Goal: Use online tool/utility: Utilize a website feature to perform a specific function

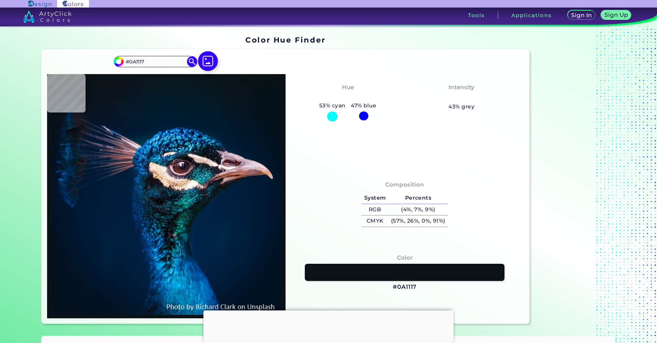
click at [207, 58] on img at bounding box center [208, 61] width 20 height 20
click at [0, 0] on input "file" at bounding box center [0, 0] width 0 height 0
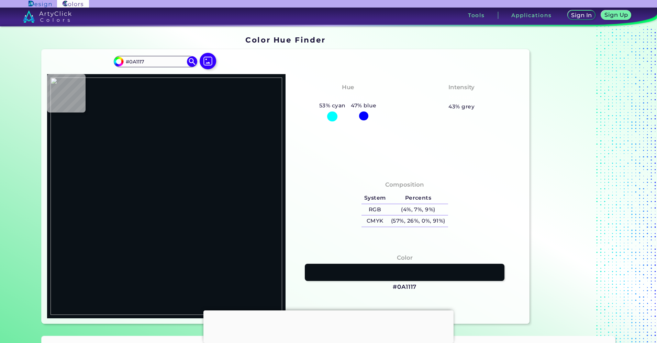
type input "#000000"
type input "#ffffff"
type input "#FFFFFF"
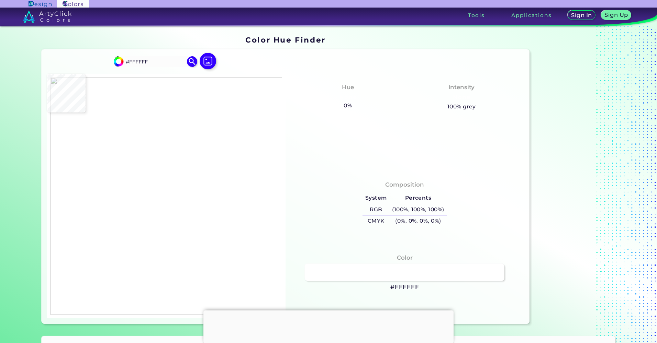
type input "#000000"
type input "#3c3c38"
type input "#3C3C38"
type input "#000000"
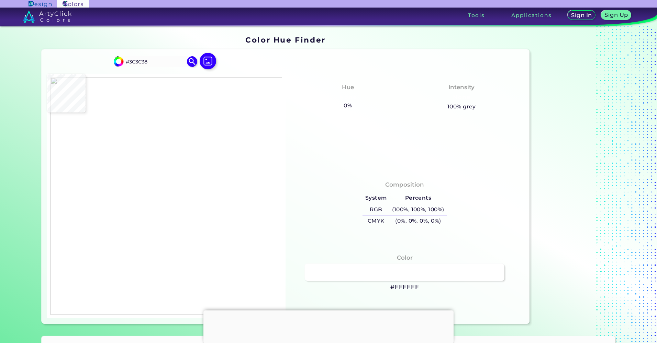
type input "#000000"
type input "#3c3c38"
type input "#3C3C38"
type input "#252522"
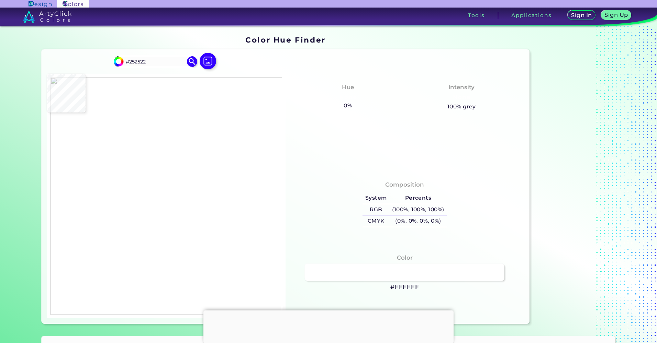
type input "#3c3c38"
type input "#3C3C38"
type input "#373733"
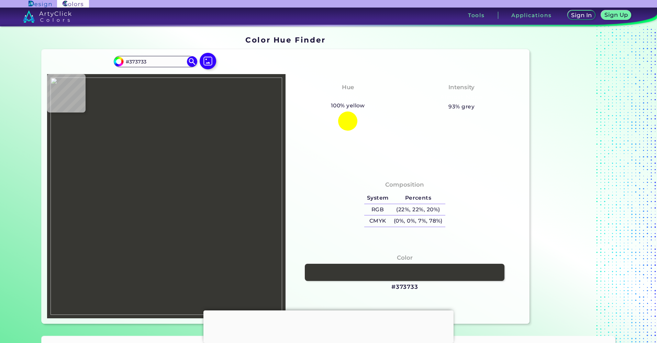
type input "#3c3c38"
type input "#3C3C38"
type input "#252522"
type input "#3c3c38"
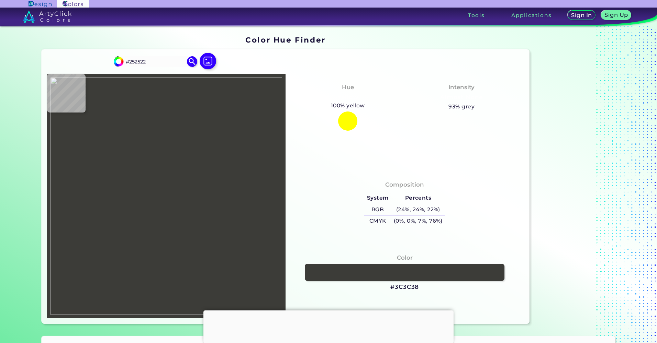
type input "#3C3C38"
type input "#060605"
type input "#3c3c38"
type input "#3C3C38"
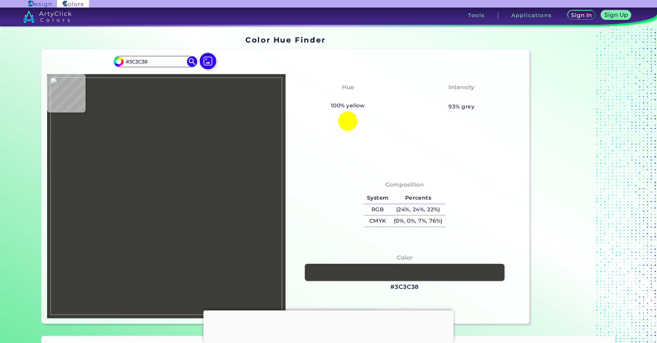
type input "#282825"
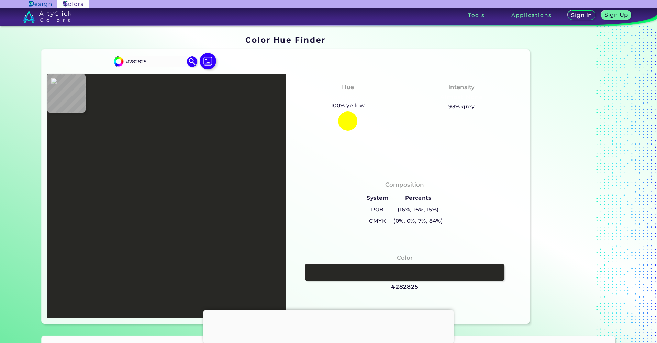
type input "#3c3c38"
type input "#3C3C38"
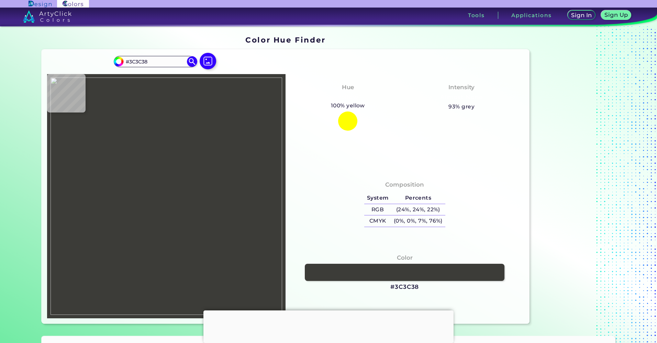
type input "#030302"
type input "#3c3c38"
type input "#3C3C38"
type input "#393935"
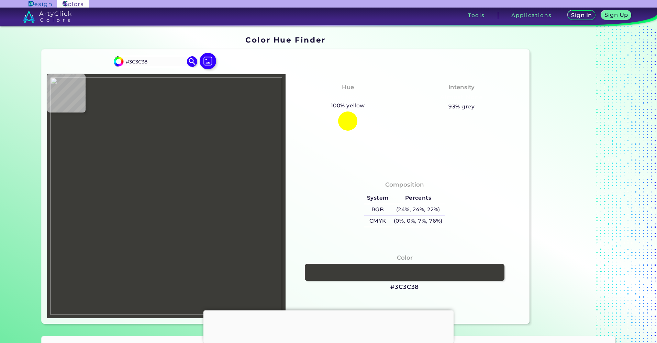
type input "#393935"
type input "#3c3c38"
type input "#3C3C38"
type input "#393935"
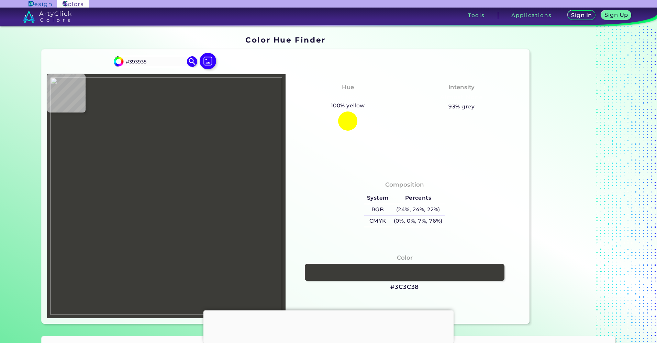
type input "#3c3c38"
type input "#3C3C38"
type input "#060605"
type input "#3c3c38"
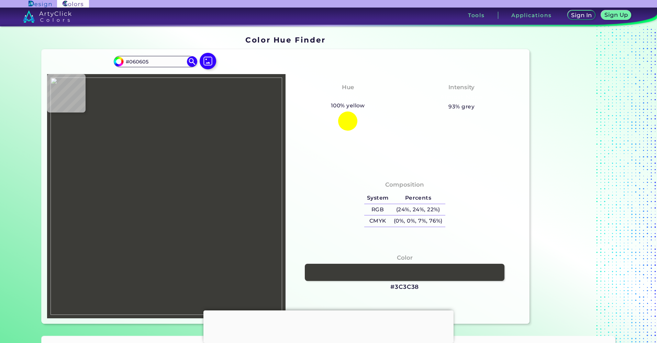
type input "#3C3C38"
type input "#353531"
type input "#3c3c38"
type input "#3C3C38"
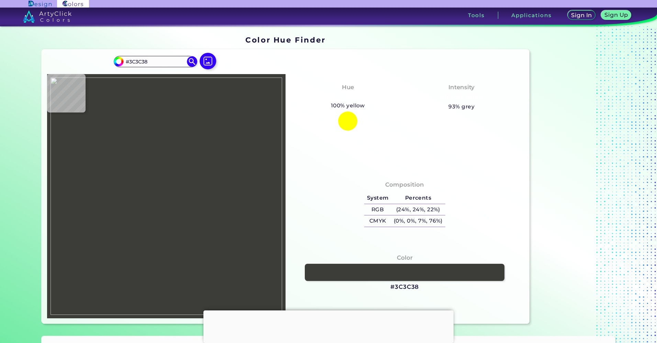
type input "#040403"
type input "#000000"
type input "#3c3c38"
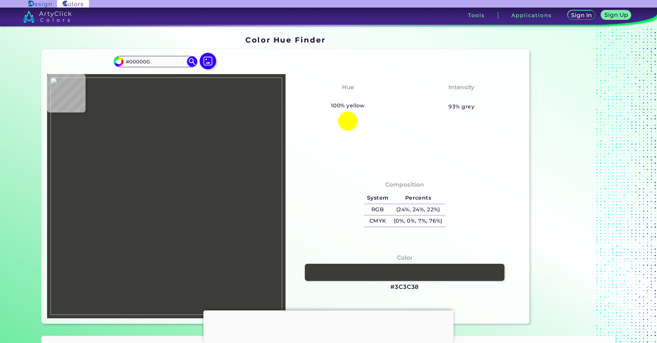
type input "#3C3C38"
type input "#020202"
type input "#191917"
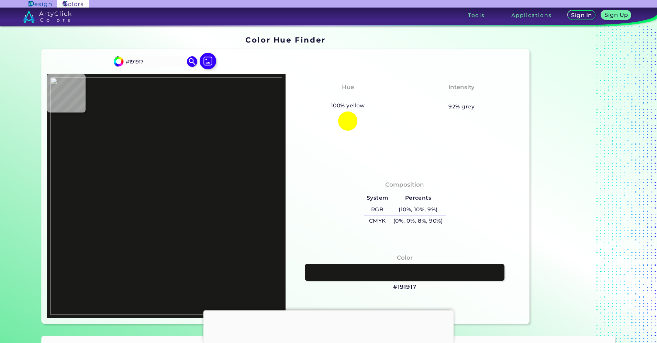
type input "#3c3c38"
type input "#3C3C38"
type input "#262623"
type input "#3c3c38"
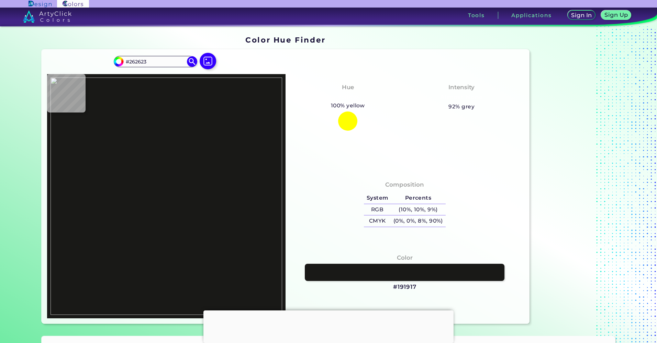
type input "#3C3C38"
type input "#000000"
type input "#3c3c38"
type input "#3C3C38"
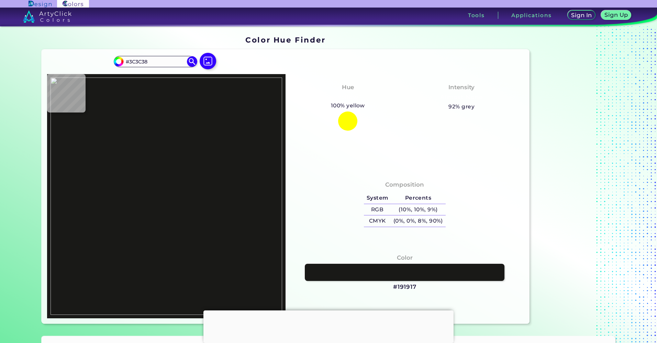
type input "#090908"
type input "#3c3c38"
type input "#3C3C38"
type input "#000000"
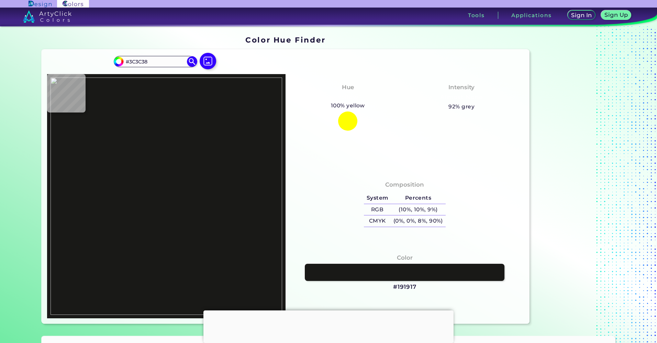
type input "#000000"
type input "#ffffff"
type input "#FFFFFF"
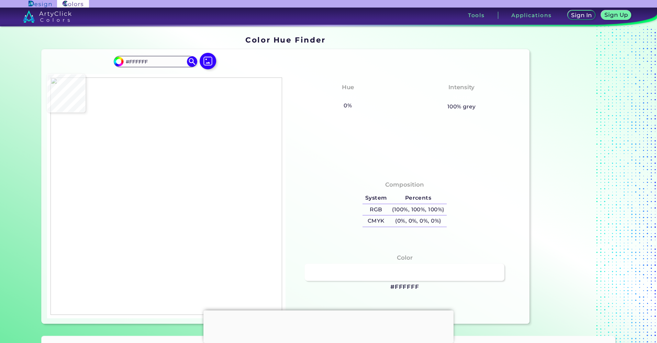
type input "#aaaaaa"
type input "#AAAAAA"
type input "#0d0d0d"
type input "#0D0D0D"
type input "#000000"
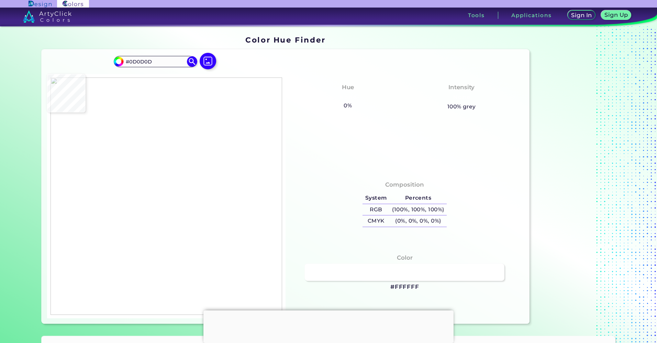
type input "#000000"
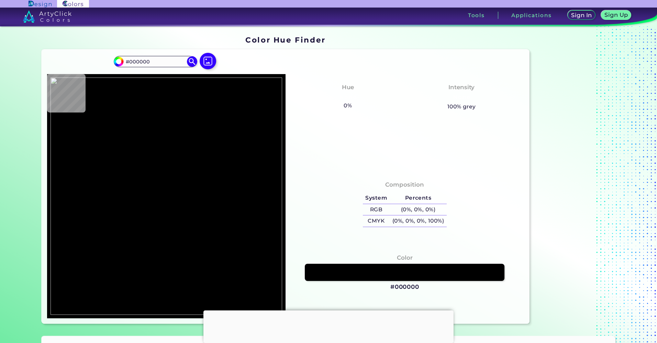
type input "#131311"
type input "#3c3c38"
type input "#3C3C38"
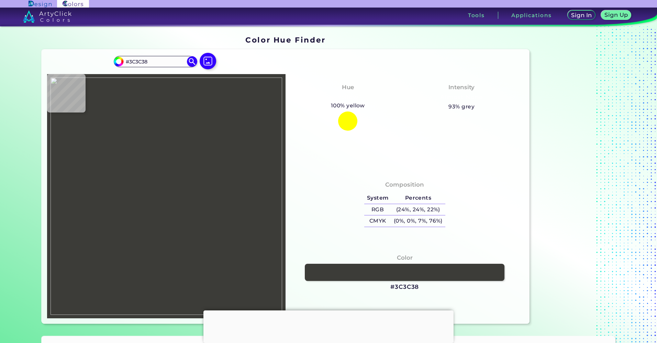
type input "#2f2f2b"
type input "#2F2F2B"
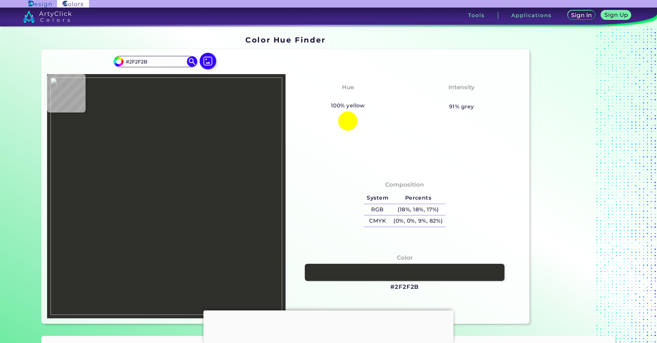
type input "#262623"
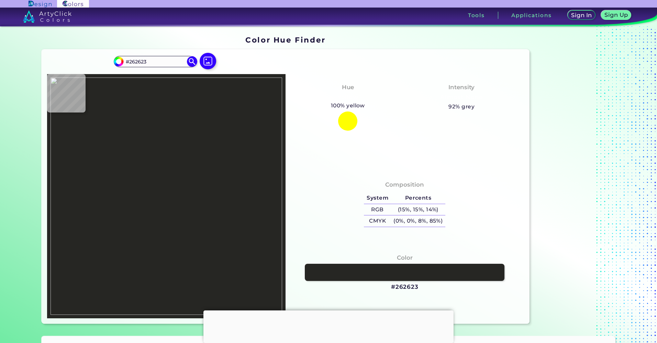
type input "#3c3c38"
type input "#3C3C38"
type input "#060605"
type input "#252522"
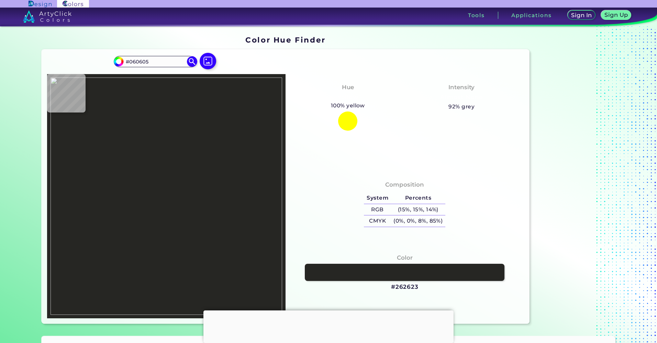
type input "#252522"
type input "#3c3c38"
type input "#3C3C38"
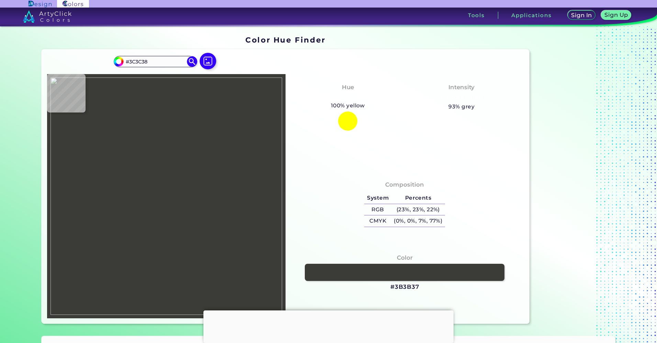
type input "#3b3b37"
type input "#3B3B37"
type input "#090908"
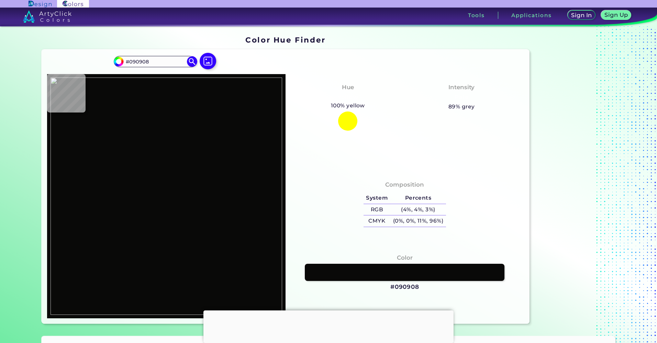
type input "#000000"
type input "#030302"
type input "#3c3c38"
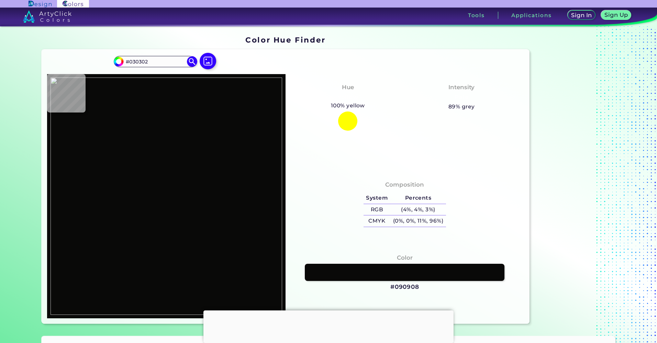
type input "#3C3C38"
type input "#060605"
type input "#3c3c38"
type input "#3C3C38"
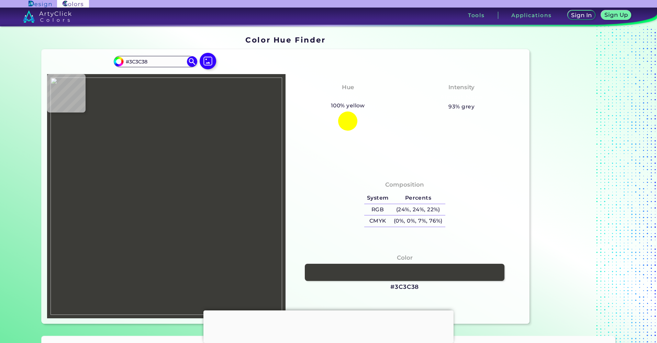
type input "#383834"
type input "#353531"
type input "#1d1d1b"
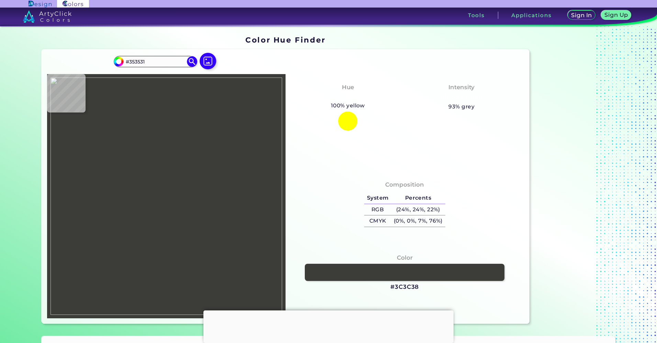
type input "#1D1D1B"
type input "#3c3c38"
type input "#3C3C38"
type input "#30302d"
type input "#30302D"
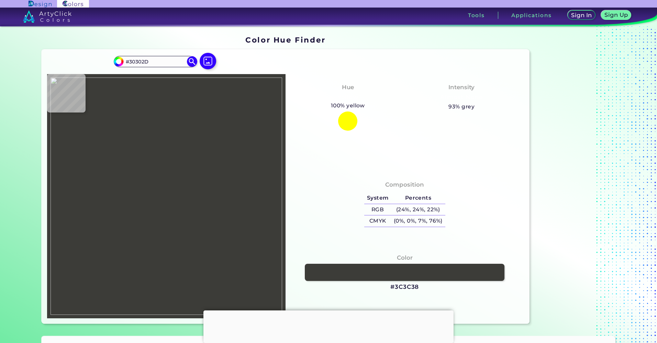
type input "#393935"
type input "#20201d"
type input "#20201D"
type input "#3c3c38"
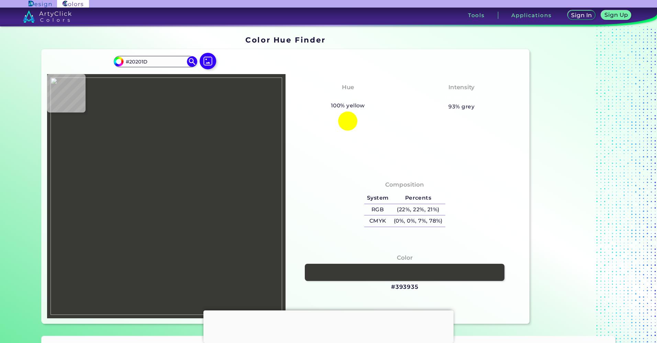
type input "#3C3C38"
type input "#2c2c29"
type input "#2C2C29"
type input "#3c3c38"
type input "#3C3C38"
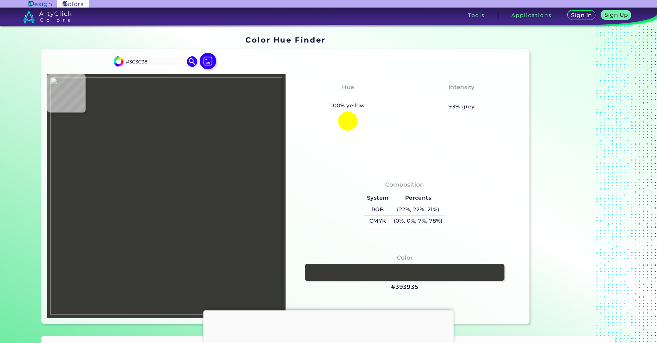
type input "#32322f"
type input "#32322F"
type input "#262623"
type input "#0e0e0c"
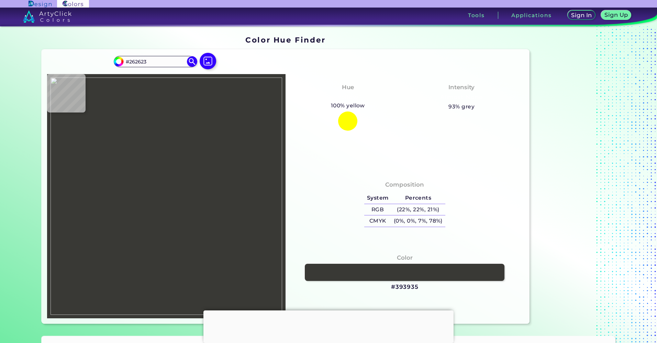
type input "#0E0E0C"
type input "#3c3c38"
type input "#3C3C38"
type input "#020201"
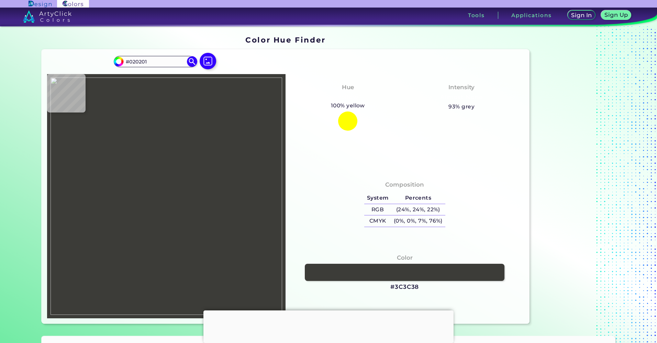
type input "#000000"
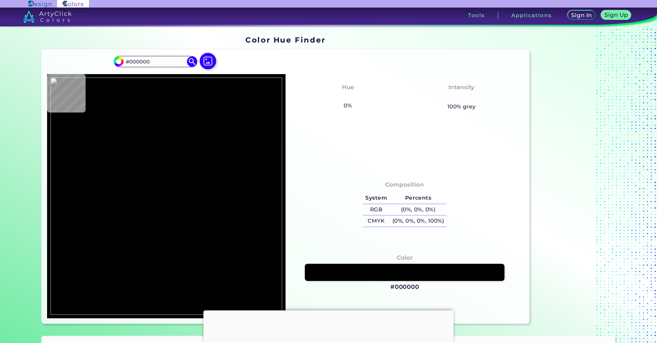
type input "#2a2a2a"
type input "#2A2A2A"
type input "#626262"
type input "#191919"
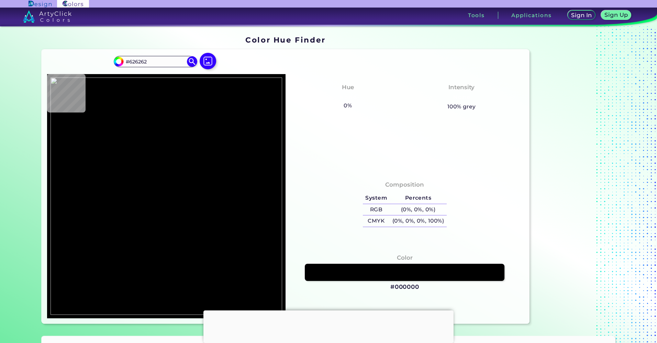
type input "#191919"
type input "#000000"
type input "#262626"
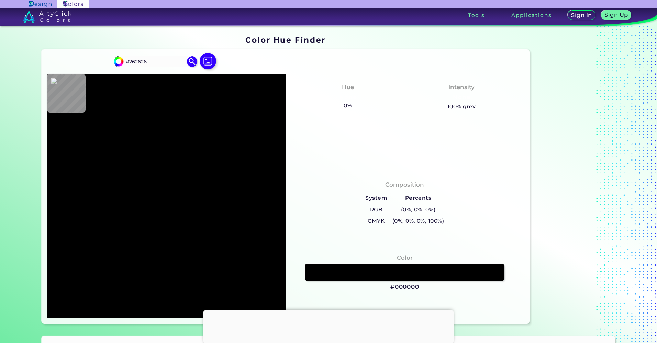
type input "#ffffff"
type input "#FFFFFF"
type input "#fafafa"
type input "#FAFAFA"
type input "#a1a1a1"
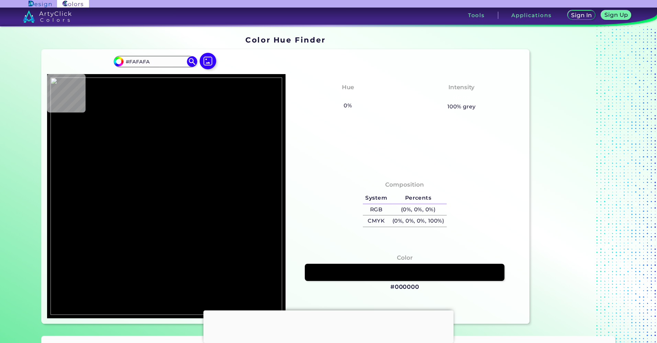
type input "#A1A1A1"
type input "#000000"
type input "#676767"
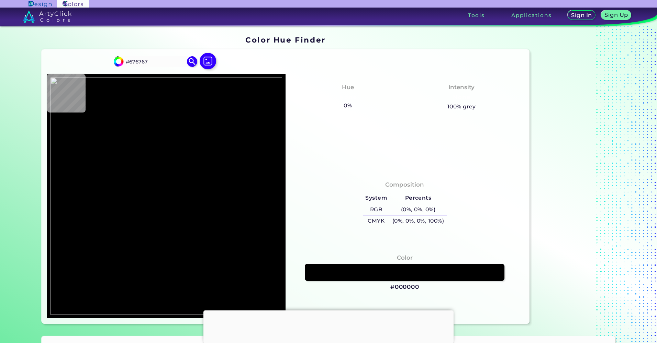
type input "#000000"
type input "#919191"
type input "#fefefe"
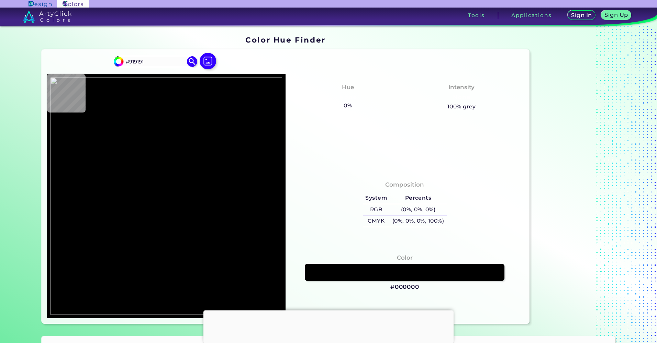
type input "#FEFEFE"
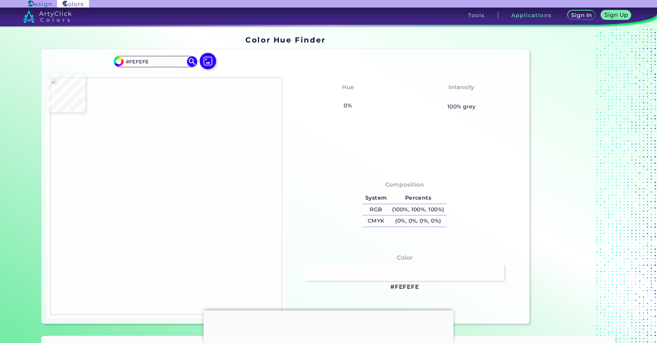
type input "#707070"
type input "#ececec"
type input "#ECECEC"
type input "#676767"
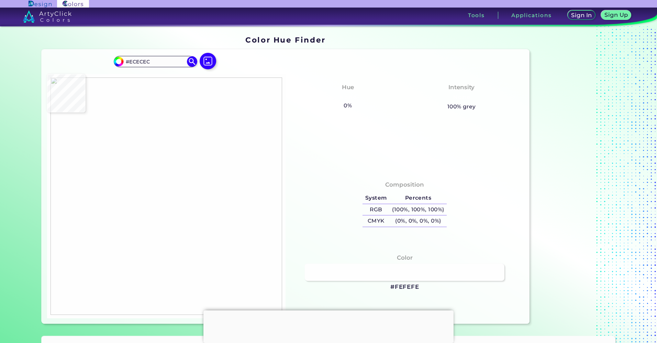
type input "#676767"
type input "#ffffff"
type input "#FFFFFF"
type input "#f6f6f6"
type input "#F6F6F6"
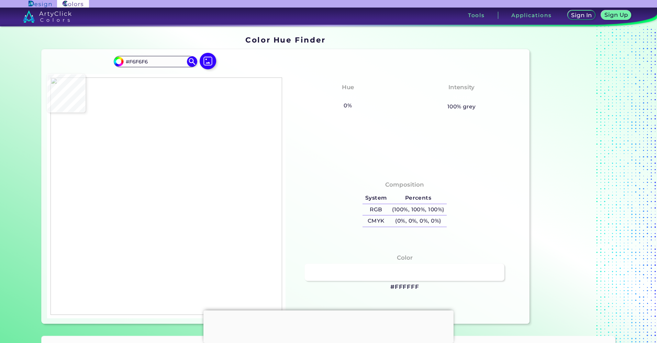
type input "#ffffff"
type input "#FFFFFF"
type input "#b7b7b7"
type input "#B7B7B7"
type input "#ffffff"
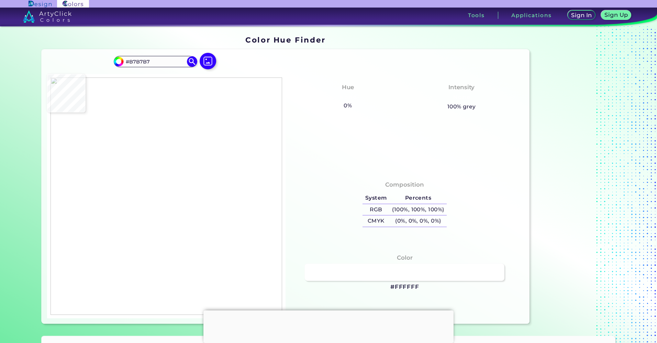
type input "#FFFFFF"
type input "#d2d2d2"
type input "#D2D2D2"
type input "#000000"
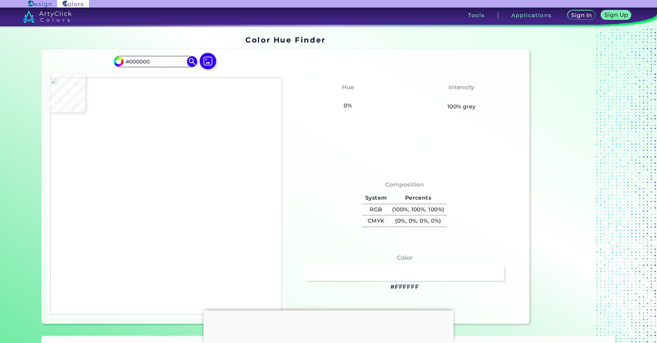
type input "#ffffff"
type input "#FFFFFF"
type input "#000000"
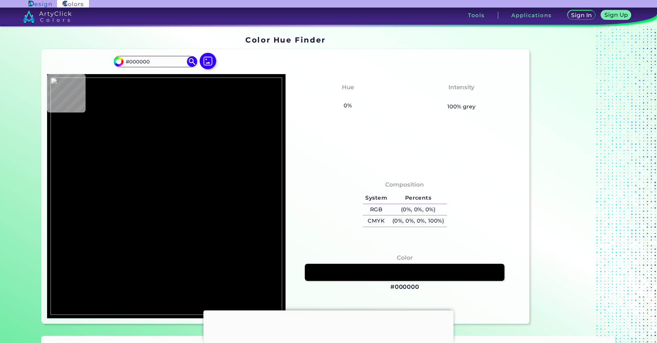
type input "#3c3c38"
type input "#3C3C38"
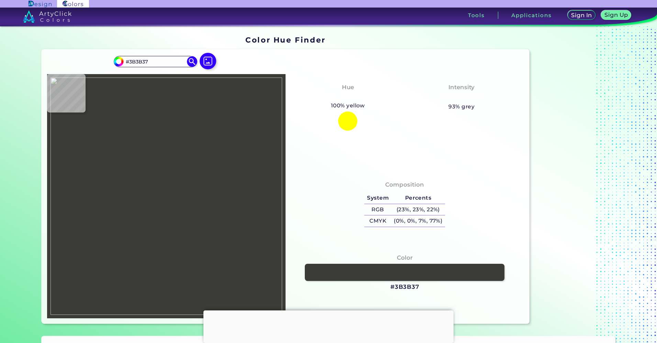
click at [168, 121] on img at bounding box center [166, 197] width 232 height 238
drag, startPoint x: 151, startPoint y: 62, endPoint x: 123, endPoint y: 60, distance: 28.2
click at [123, 60] on input "#3B3B37" at bounding box center [155, 61] width 64 height 9
